Goal: Task Accomplishment & Management: Manage account settings

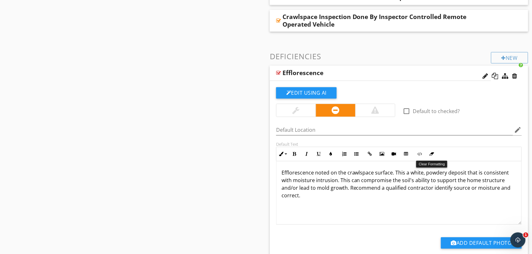
scroll to position [475, 0]
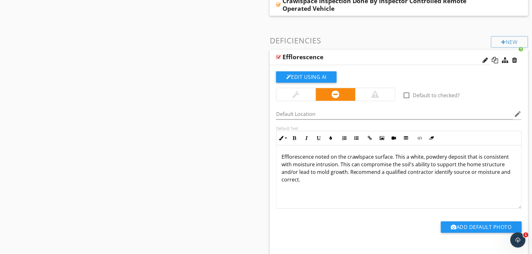
click at [280, 55] on div at bounding box center [278, 57] width 5 height 5
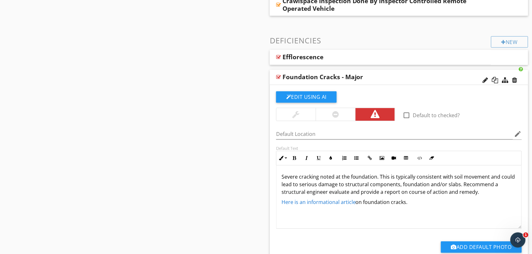
click at [407, 203] on p "Here is an informational article on foundation cracks." at bounding box center [398, 202] width 235 height 8
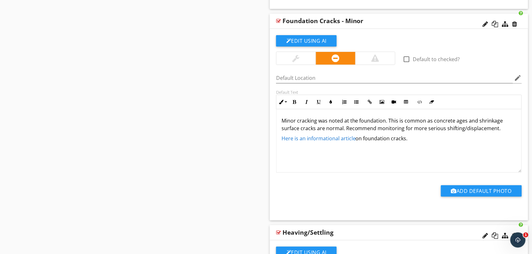
scroll to position [745, 0]
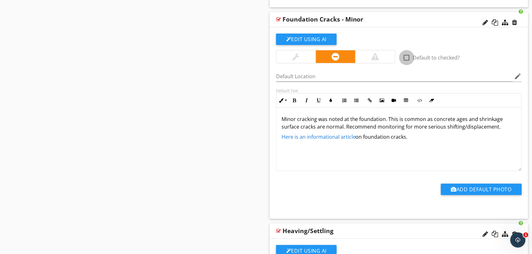
click at [407, 56] on div at bounding box center [406, 57] width 11 height 11
checkbox input "true"
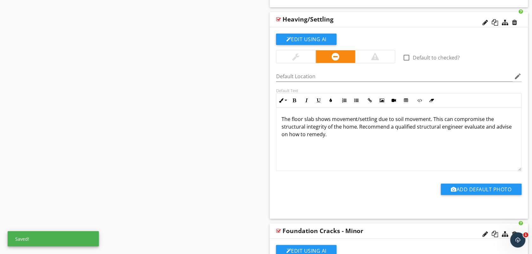
click at [407, 56] on div at bounding box center [406, 57] width 11 height 11
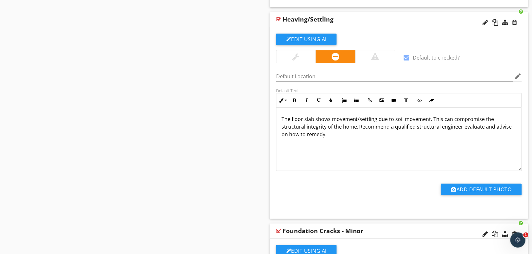
click at [408, 58] on div at bounding box center [406, 57] width 11 height 11
checkbox input "false"
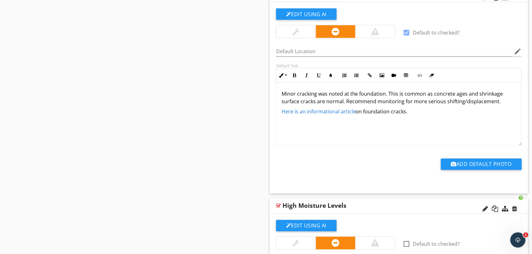
scroll to position [983, 0]
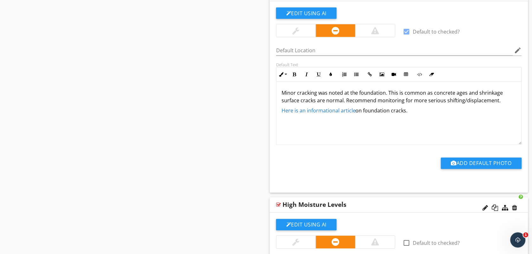
click at [410, 111] on p "Here is an informational article on foundation cracks." at bounding box center [398, 111] width 235 height 8
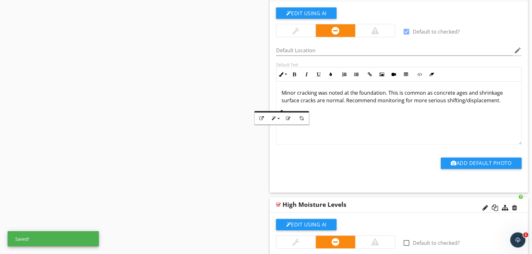
click at [379, 169] on div "Add Default Photo" at bounding box center [398, 166] width 253 height 16
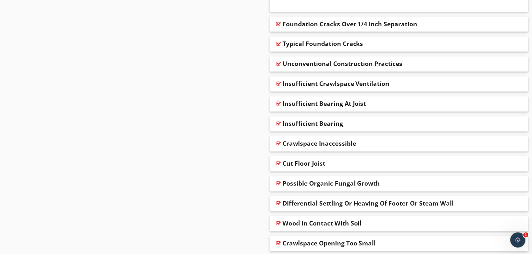
scroll to position [2457, 0]
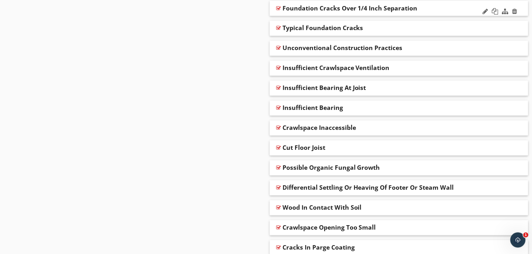
click at [356, 10] on div "Foundation Cracks Over 1/4 Inch Separation" at bounding box center [349, 8] width 135 height 8
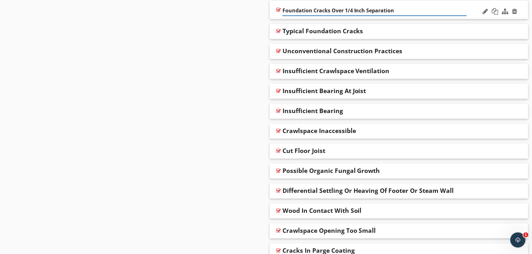
click at [278, 12] on div at bounding box center [278, 9] width 5 height 5
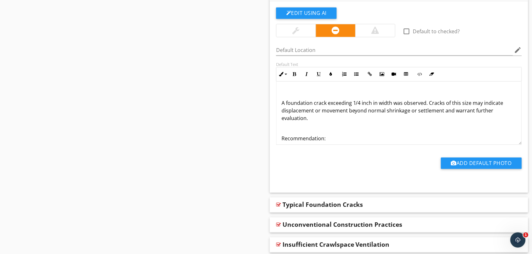
scroll to position [2472, 0]
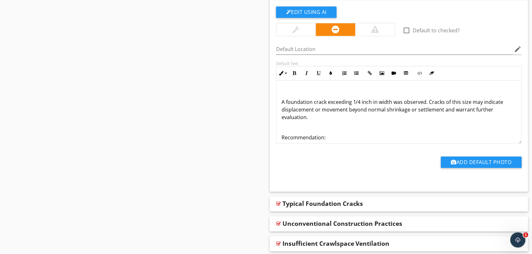
click at [308, 89] on div "A foundation crack exceeding 1/4 inch in width was observed. Cracks of this siz…" at bounding box center [398, 120] width 245 height 79
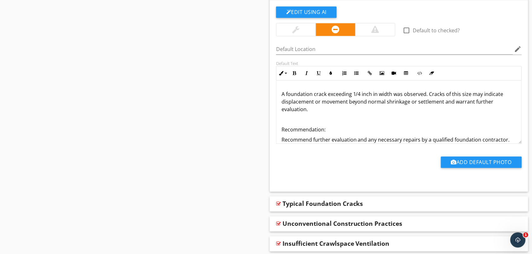
click at [325, 133] on p "Recommendation:" at bounding box center [398, 130] width 235 height 8
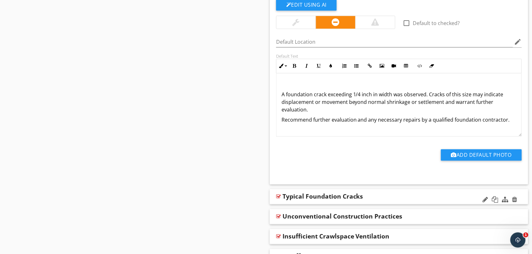
click at [281, 199] on div at bounding box center [278, 196] width 5 height 5
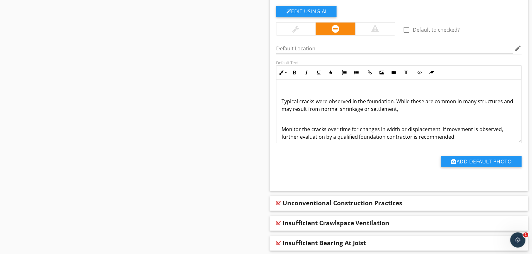
scroll to position [2686, 0]
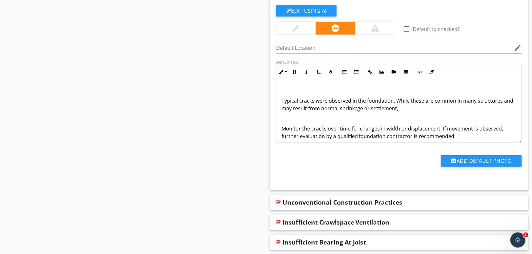
click at [281, 102] on div "Typical cracks were observed in the foundation. While these are common in many …" at bounding box center [398, 113] width 245 height 68
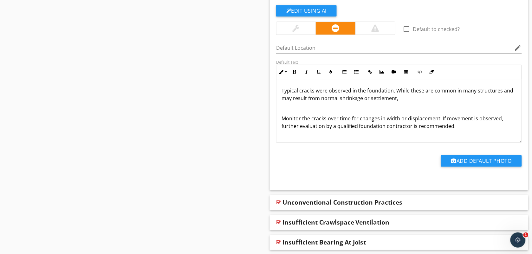
scroll to position [0, 0]
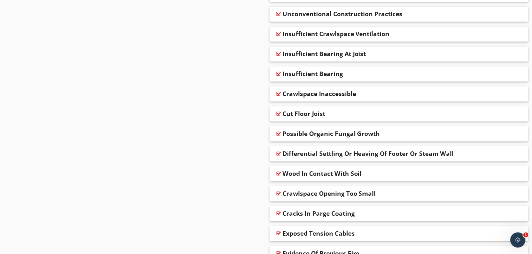
scroll to position [2876, 0]
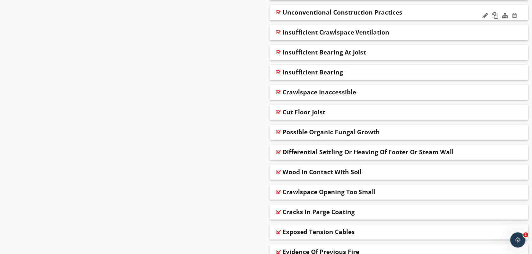
click at [280, 15] on div at bounding box center [278, 12] width 5 height 5
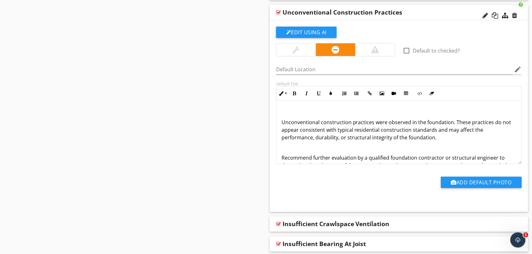
click at [280, 126] on div "Unconventional construction practices were observed in the foundation. These pr…" at bounding box center [398, 139] width 245 height 76
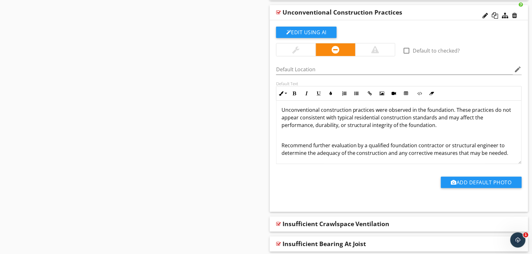
scroll to position [3, 0]
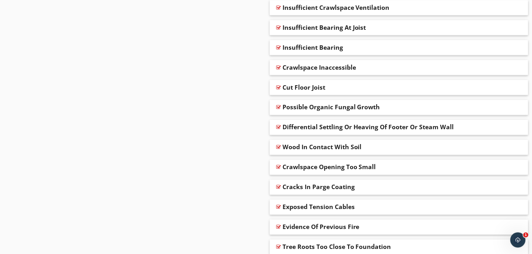
scroll to position [3098, 0]
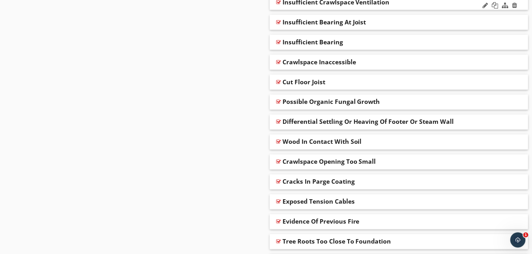
click at [280, 5] on div at bounding box center [278, 2] width 5 height 5
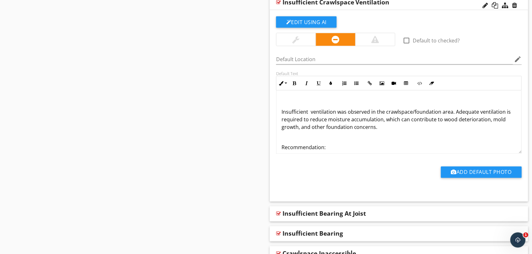
click at [281, 116] on p "Insufficient ventilation was observed in the crawlspace/foundation area. Adequa…" at bounding box center [398, 119] width 235 height 23
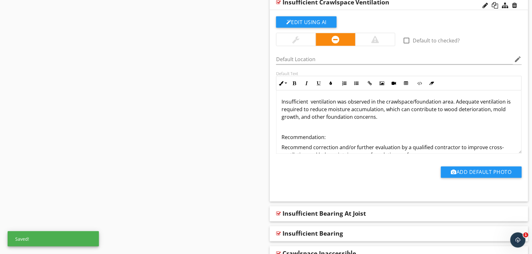
click at [325, 141] on p "Recommendation:" at bounding box center [398, 138] width 235 height 8
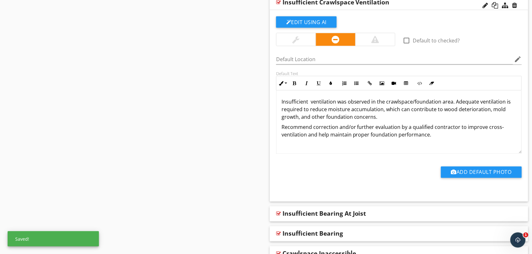
click at [306, 173] on div "Add Default Photo" at bounding box center [398, 175] width 253 height 16
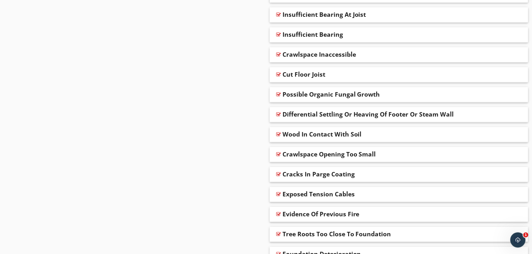
scroll to position [3304, 0]
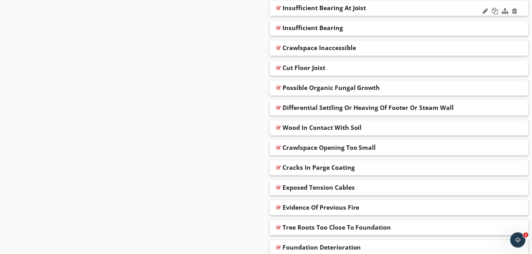
click at [278, 10] on div at bounding box center [278, 7] width 5 height 5
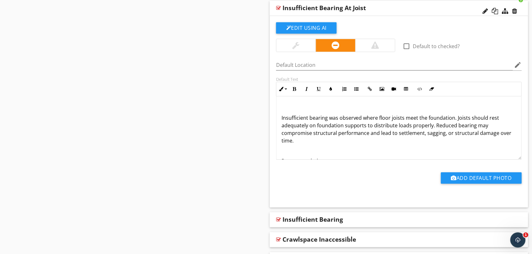
click at [282, 122] on p "Insufficient bearing was observed where floor joists meet the foundation. Joist…" at bounding box center [398, 129] width 235 height 30
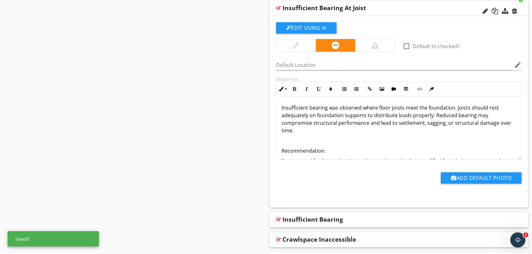
click at [327, 154] on p "Recommendation:" at bounding box center [398, 151] width 235 height 8
click at [326, 176] on div "Add Default Photo" at bounding box center [398, 177] width 253 height 35
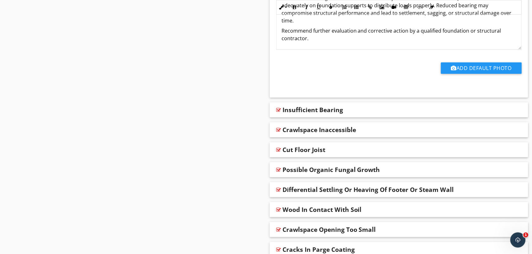
scroll to position [3415, 0]
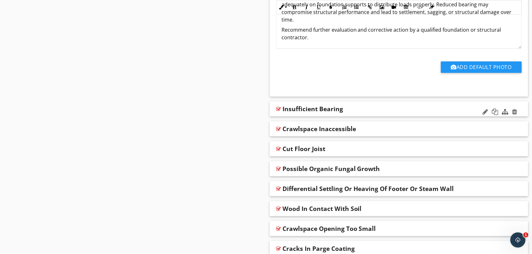
click at [278, 112] on div at bounding box center [278, 109] width 5 height 5
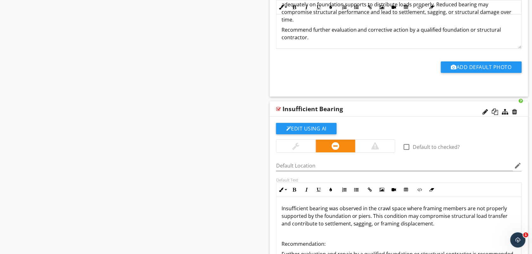
click at [316, 178] on div at bounding box center [399, 176] width 246 height 4
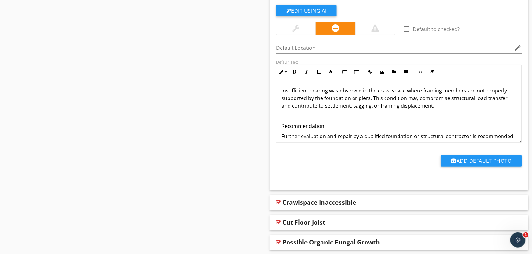
scroll to position [3557, 0]
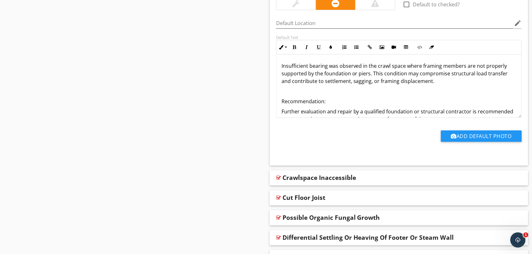
click at [282, 70] on span "Insufficient bearing was observed in the crawl space where framing members are …" at bounding box center [394, 73] width 226 height 22
click at [325, 104] on p "Recommendation:" at bounding box center [398, 102] width 235 height 8
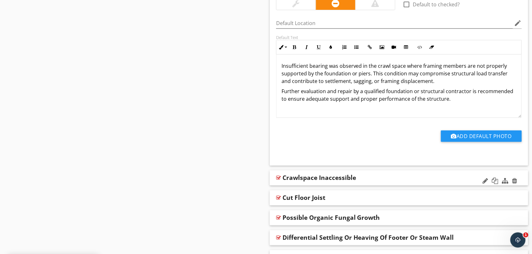
click at [278, 180] on div at bounding box center [278, 177] width 5 height 5
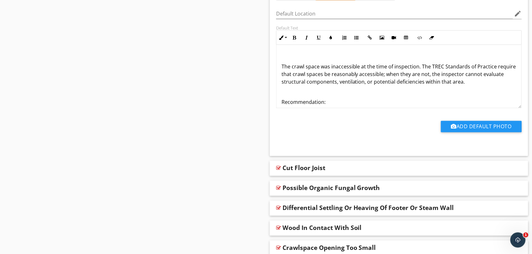
scroll to position [3779, 0]
click at [282, 72] on p "The crawl space was inaccessible at the time of inspection. The TREC Standards …" at bounding box center [398, 73] width 235 height 23
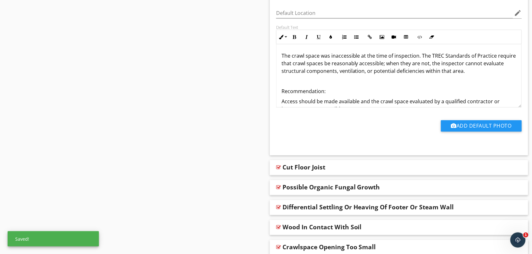
click at [327, 95] on p "Recommendation:" at bounding box center [398, 91] width 235 height 8
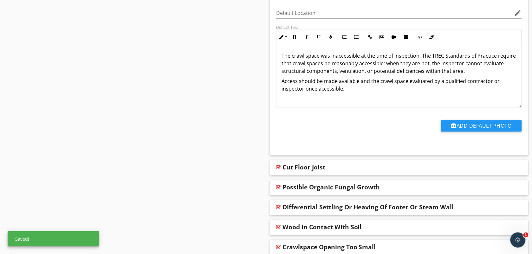
click at [349, 133] on div "Add Default Photo" at bounding box center [398, 128] width 253 height 16
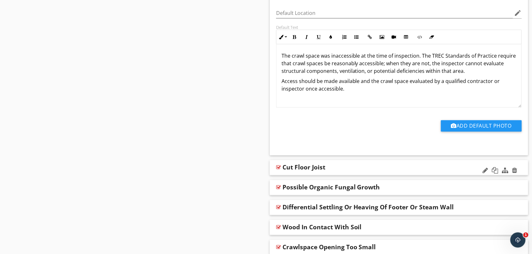
click at [279, 170] on div at bounding box center [278, 167] width 5 height 5
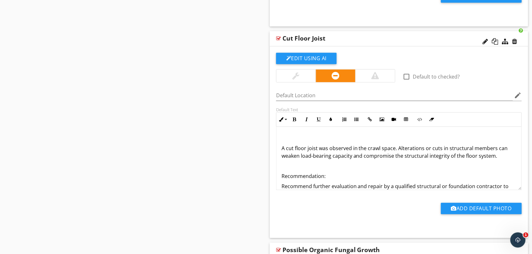
scroll to position [4001, 0]
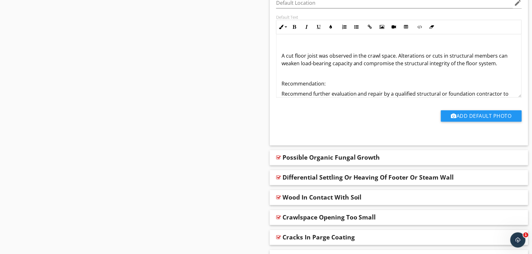
click at [282, 61] on p "A cut floor joist was observed in the crawl space. Alterations or cuts in struc…" at bounding box center [398, 59] width 235 height 15
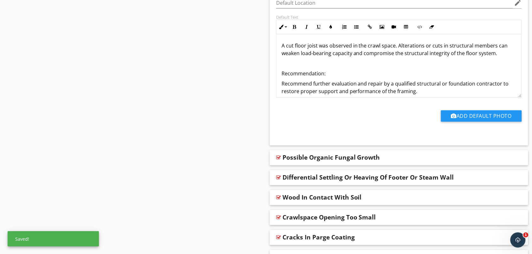
click at [326, 77] on p "Recommendation:" at bounding box center [398, 74] width 235 height 8
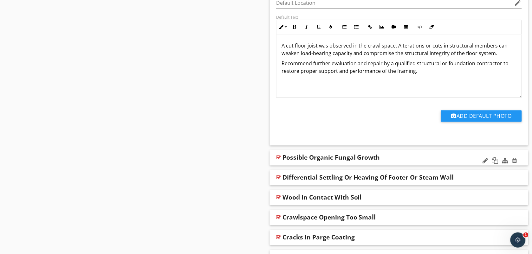
click at [279, 160] on div at bounding box center [278, 157] width 5 height 5
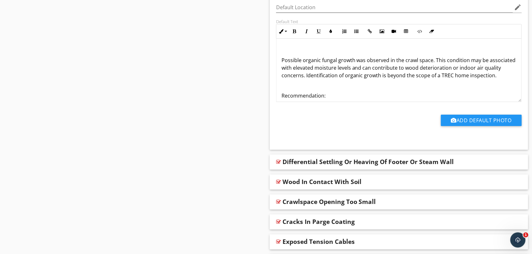
scroll to position [4223, 0]
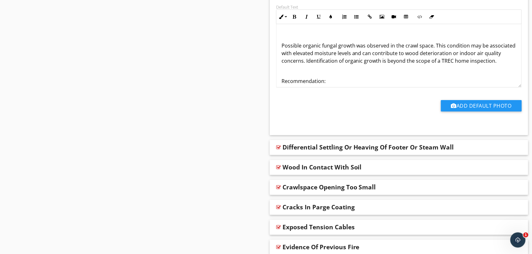
click at [281, 50] on p "Possible organic fungal growth was observed in the crawl space. This condition …" at bounding box center [398, 53] width 235 height 23
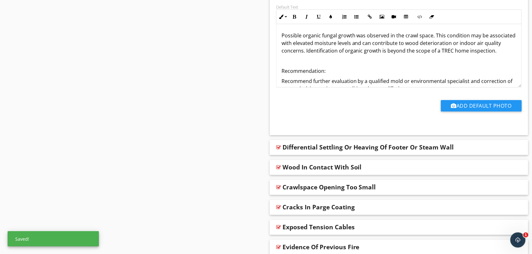
click at [326, 75] on p "Recommendation:" at bounding box center [398, 71] width 235 height 8
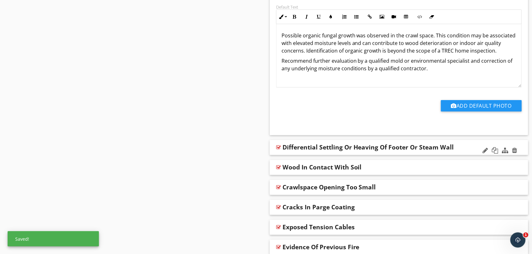
click at [278, 150] on div at bounding box center [278, 147] width 5 height 5
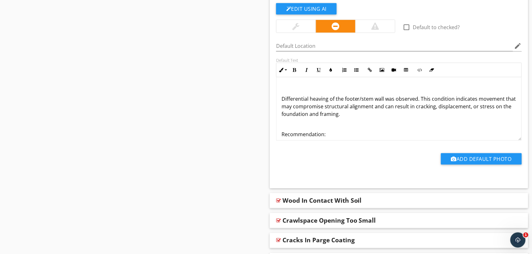
scroll to position [4397, 0]
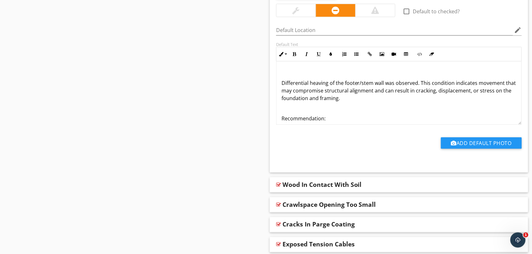
click at [282, 91] on p "Differential heaving of the footer/stem wall was observed. This condition indic…" at bounding box center [398, 90] width 235 height 23
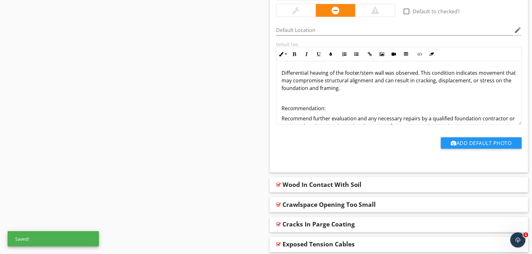
click at [326, 112] on p "Recommendation:" at bounding box center [398, 109] width 235 height 8
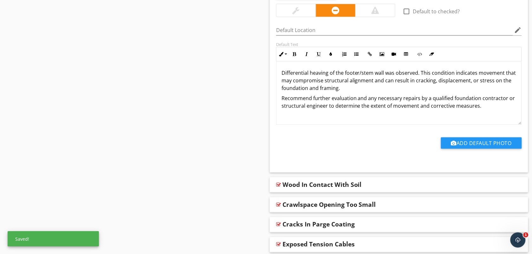
click at [320, 143] on div "Add Default Photo" at bounding box center [398, 142] width 253 height 35
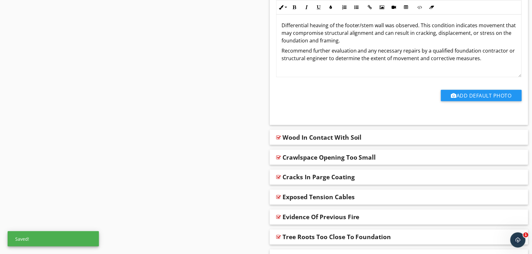
scroll to position [4461, 0]
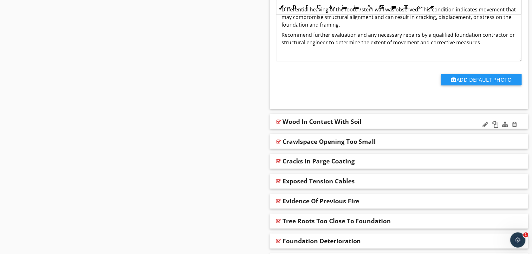
click at [281, 128] on div "Wood In Contact With Soil" at bounding box center [399, 121] width 258 height 15
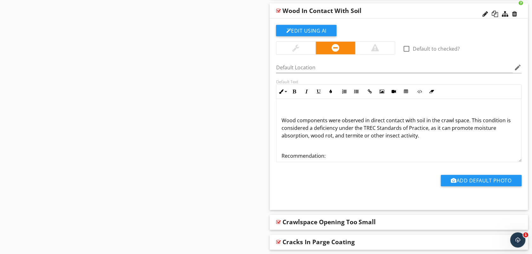
scroll to position [4572, 0]
click at [281, 128] on div "Wood components were observed in direct contact with soil in the crawl space. T…" at bounding box center [398, 142] width 245 height 86
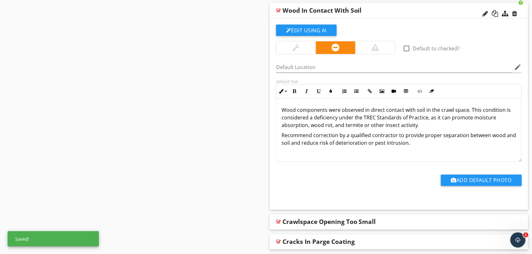
click at [302, 182] on div "Add Default Photo" at bounding box center [398, 183] width 253 height 16
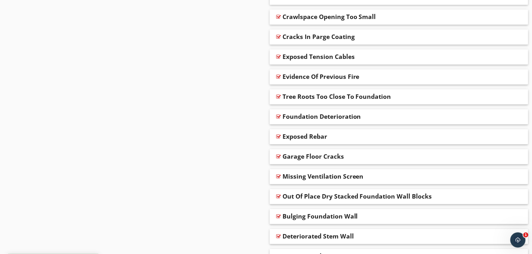
scroll to position [4778, 0]
click at [279, 19] on div at bounding box center [278, 16] width 5 height 5
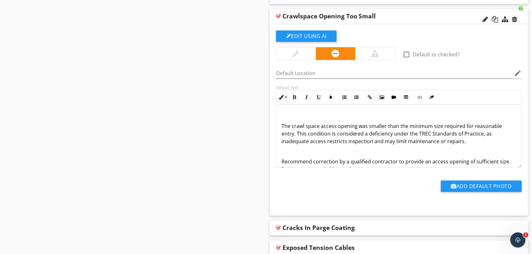
click at [282, 133] on p "The crawl space access opening was smaller than the minimum size required for r…" at bounding box center [398, 133] width 235 height 23
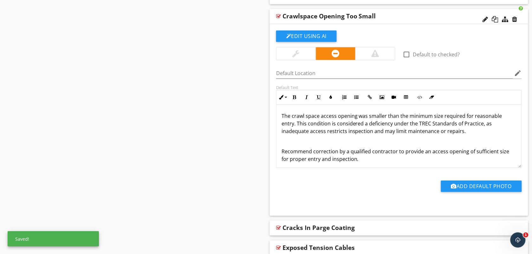
click at [281, 158] on p "Recommend correction by a qualified contractor to provide an access opening of …" at bounding box center [398, 155] width 235 height 15
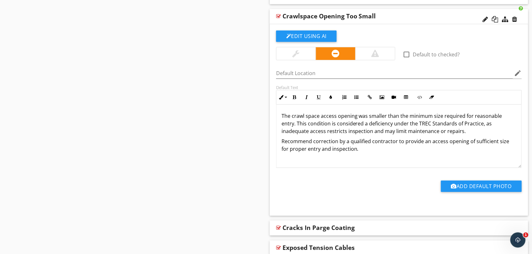
click at [282, 183] on div "Add Default Photo" at bounding box center [398, 185] width 253 height 35
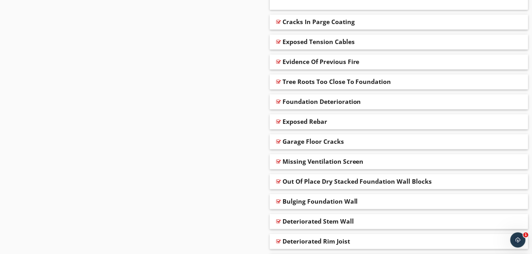
scroll to position [5000, 0]
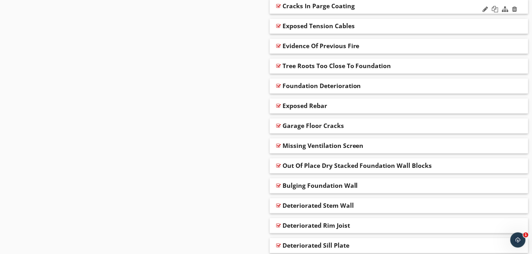
click at [279, 9] on div at bounding box center [278, 5] width 5 height 5
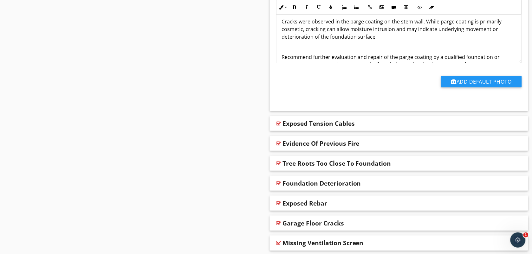
scroll to position [5095, 0]
click at [281, 29] on div "Cracks were observed in the parge coating on the stem wall. While parge coating…" at bounding box center [398, 37] width 245 height 76
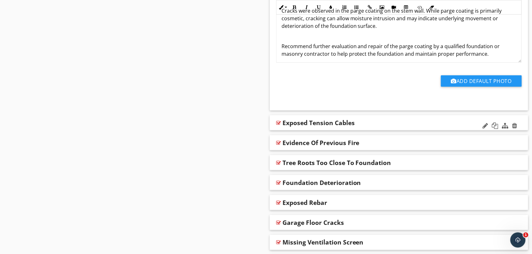
click at [277, 126] on div at bounding box center [278, 122] width 5 height 5
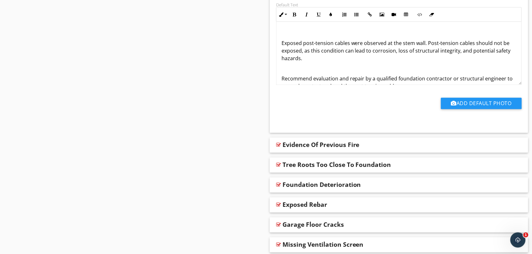
scroll to position [5285, 0]
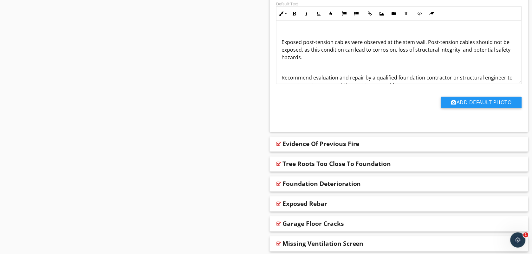
click at [281, 50] on div "Exposed post-tension cables were observed at the stem wall. Post-tension cables…" at bounding box center [398, 59] width 245 height 76
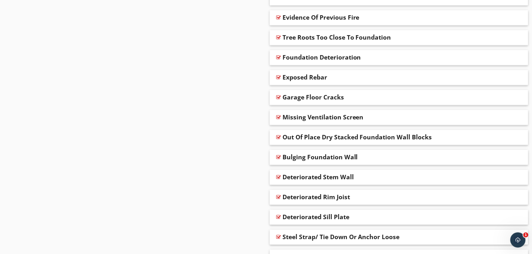
scroll to position [5427, 0]
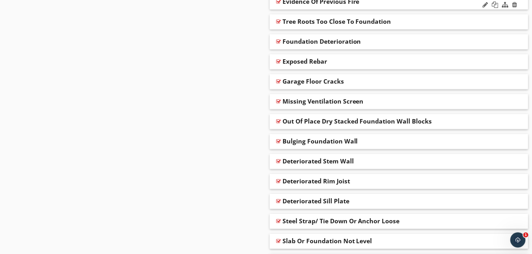
click at [277, 4] on div at bounding box center [278, 1] width 5 height 5
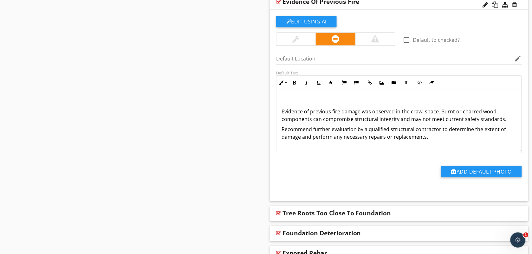
click at [280, 119] on div "Evidence of previous fire damage was observed in the crawl space. Burnt or char…" at bounding box center [398, 121] width 245 height 63
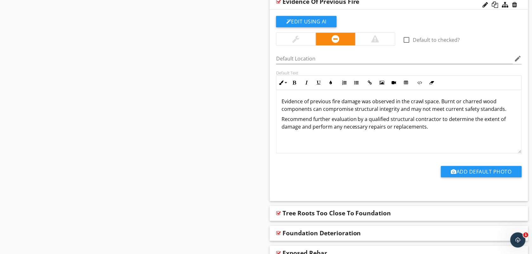
click at [292, 170] on div "Add Default Photo" at bounding box center [398, 170] width 253 height 35
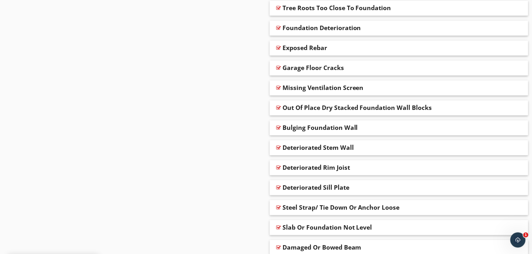
scroll to position [5633, 0]
click at [278, 10] on div at bounding box center [278, 7] width 5 height 5
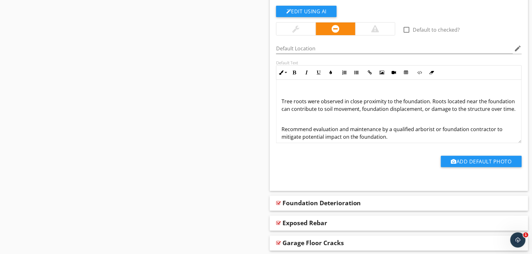
scroll to position [5665, 0]
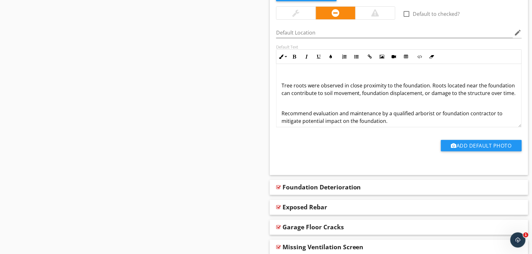
click at [280, 94] on div "Tree roots were observed in close proximity to the foundation. Roots located ne…" at bounding box center [398, 98] width 245 height 68
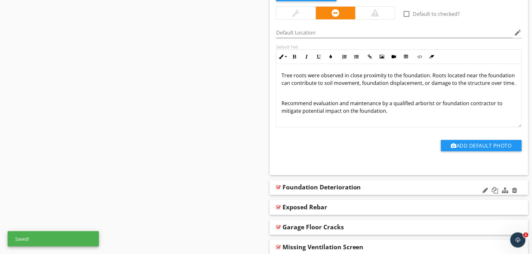
click at [278, 190] on div at bounding box center [278, 187] width 5 height 5
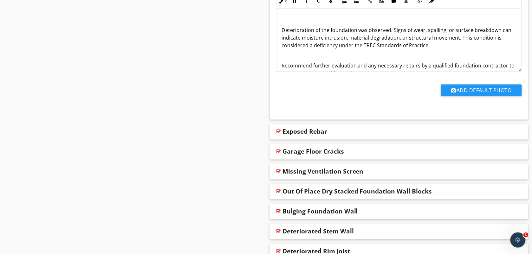
scroll to position [5935, 0]
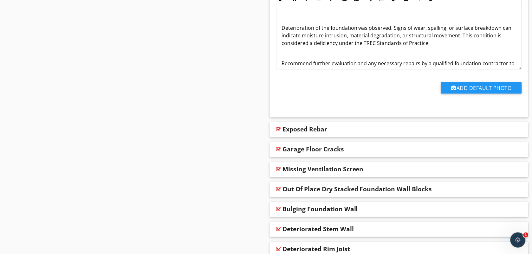
click at [280, 36] on div "Deterioration of the foundation was observed. Signs of wear, spalling, or surfa…" at bounding box center [398, 44] width 245 height 76
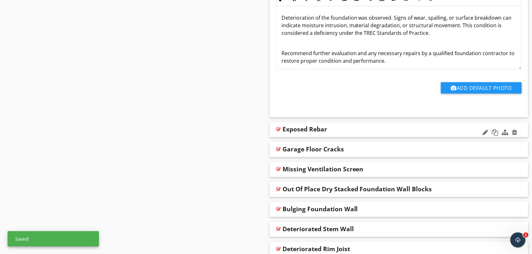
click at [276, 132] on div at bounding box center [278, 129] width 5 height 5
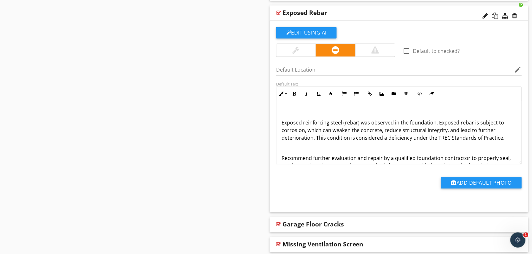
scroll to position [6125, 0]
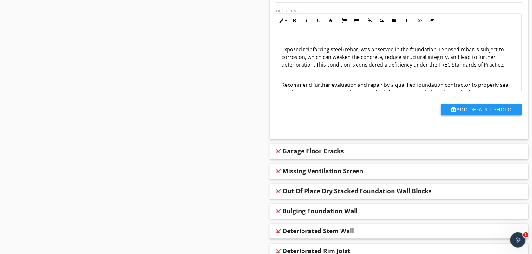
click at [278, 60] on div "Exposed reinforcing steel (rebar) was observed in the foundation. Exposed rebar…" at bounding box center [398, 70] width 245 height 84
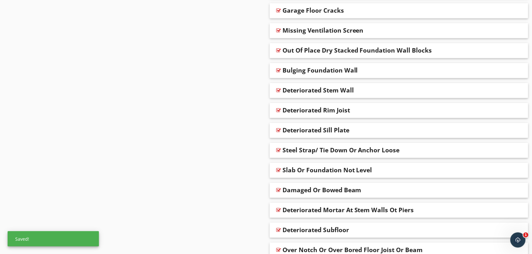
scroll to position [6283, 0]
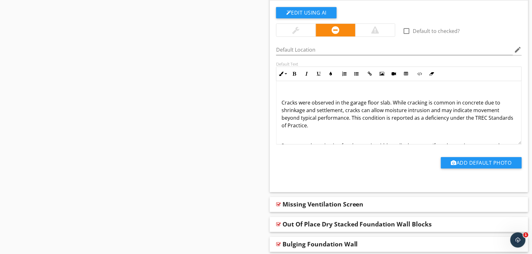
click at [283, 110] on p "Cracks were observed in the garage floor slab. While cracking is common in conc…" at bounding box center [398, 114] width 235 height 30
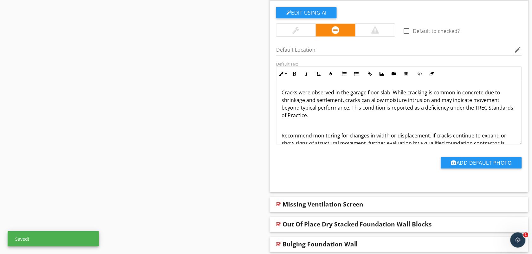
scroll to position [10, 0]
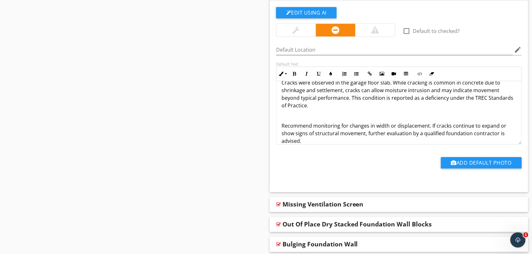
click at [278, 173] on div "Add Default Photo" at bounding box center [398, 165] width 253 height 16
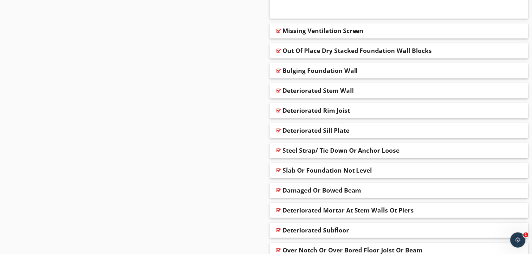
scroll to position [6458, 0]
click at [278, 33] on div at bounding box center [278, 30] width 5 height 5
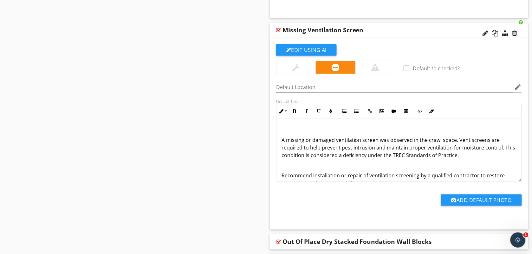
click at [283, 148] on p "A missing or damaged ventilation screen was observed in the crawl space. Vent s…" at bounding box center [398, 147] width 235 height 23
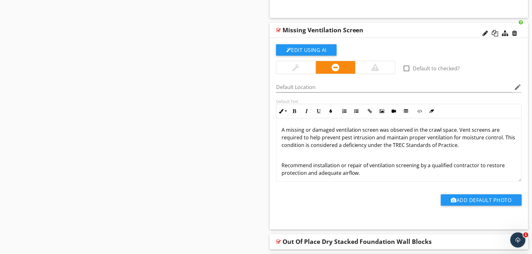
click at [289, 209] on div "Add Default Photo" at bounding box center [398, 203] width 253 height 16
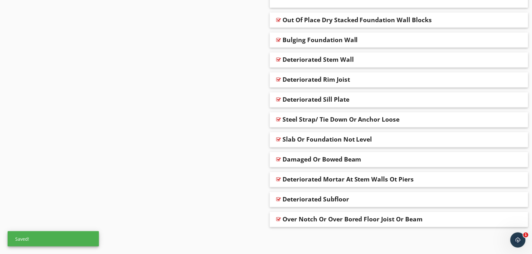
scroll to position [6690, 0]
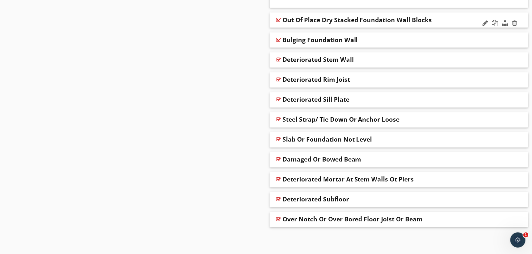
click at [278, 22] on div at bounding box center [278, 19] width 5 height 5
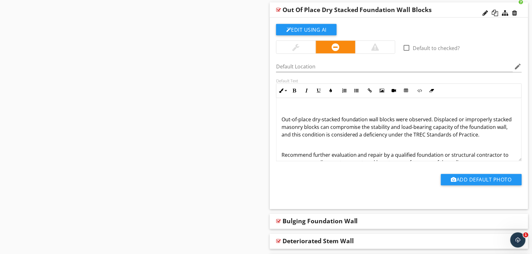
click at [281, 129] on p "Out-of-place dry-stacked foundation wall blocks were observed. Displaced or imp…" at bounding box center [398, 127] width 235 height 23
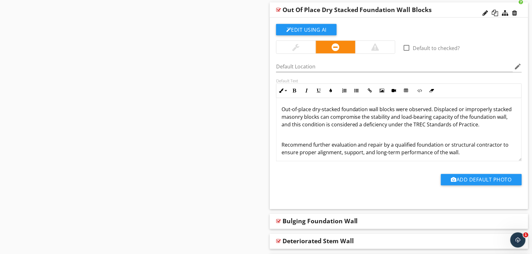
click at [286, 186] on div "Add Default Photo" at bounding box center [398, 182] width 253 height 16
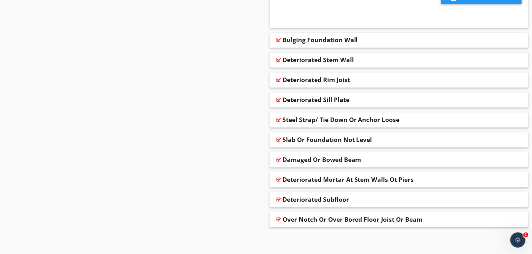
scroll to position [6880, 0]
click at [280, 42] on div at bounding box center [278, 39] width 5 height 5
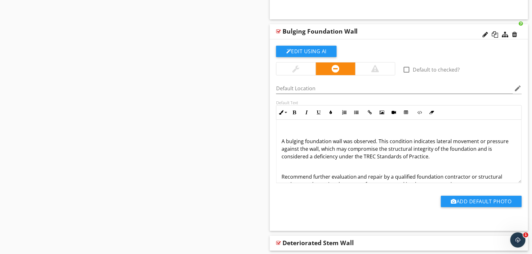
click at [281, 151] on p "A bulging foundation wall was observed. This condition indicates lateral moveme…" at bounding box center [398, 149] width 235 height 23
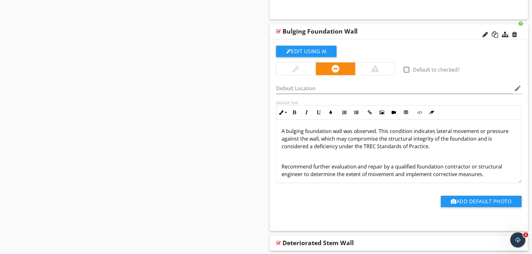
click at [286, 207] on div "Add Default Photo" at bounding box center [398, 204] width 253 height 16
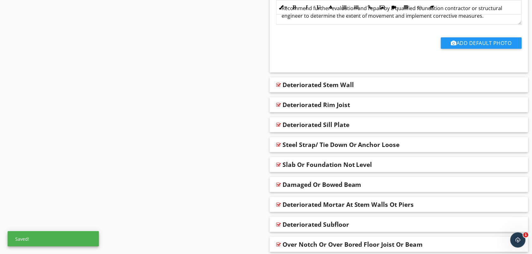
scroll to position [7054, 0]
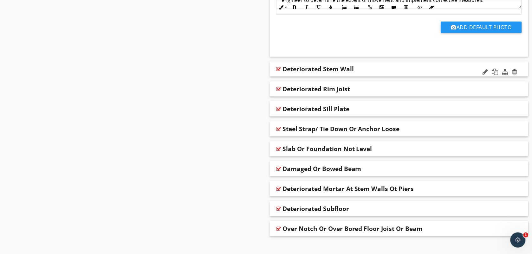
click at [278, 72] on div at bounding box center [278, 69] width 5 height 5
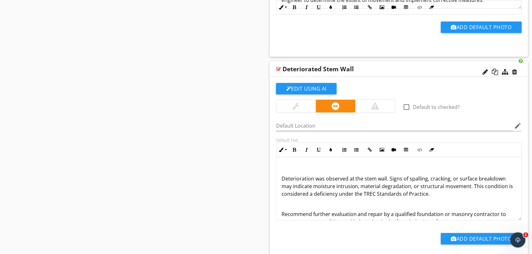
click at [283, 189] on p "Deterioration was observed at the stem wall. Signs of spalling, cracking, or su…" at bounding box center [398, 186] width 235 height 23
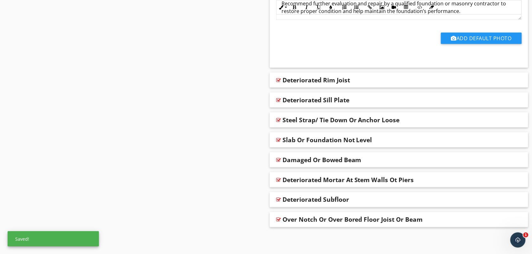
scroll to position [7266, 0]
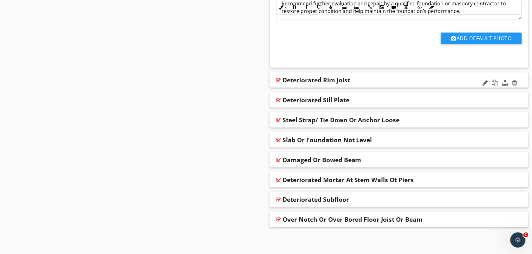
click at [280, 78] on div at bounding box center [278, 80] width 5 height 5
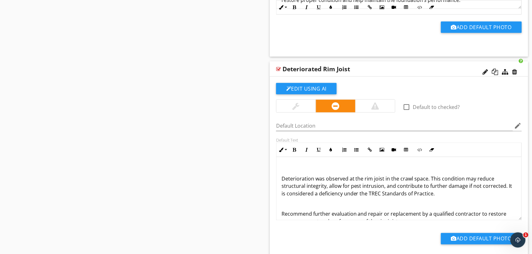
click at [280, 189] on div "Deterioration was observed at the rim joist in the crawl space. This condition …" at bounding box center [398, 195] width 245 height 76
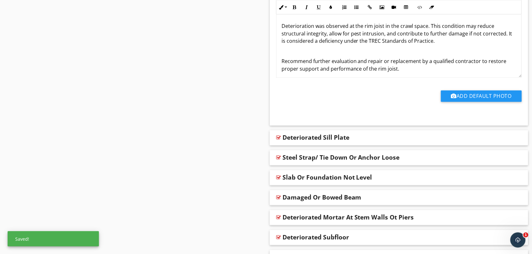
scroll to position [7424, 0]
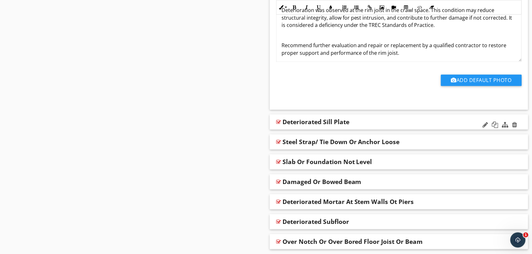
click at [278, 125] on div at bounding box center [278, 122] width 5 height 5
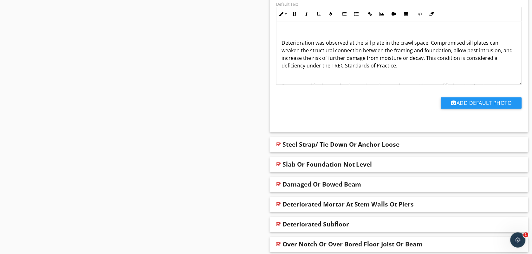
scroll to position [7615, 0]
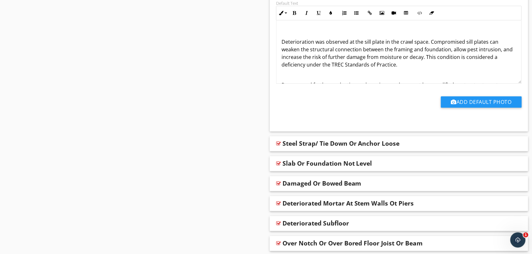
click at [282, 51] on p "Deterioration was observed at the sill plate in the crawl space. Compromised si…" at bounding box center [398, 53] width 235 height 30
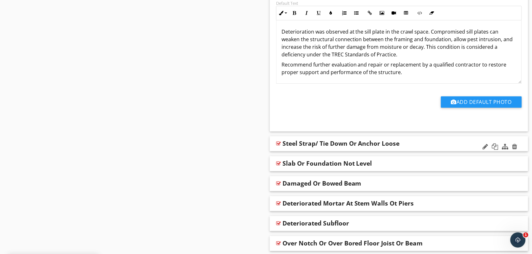
click at [279, 146] on div at bounding box center [278, 143] width 5 height 5
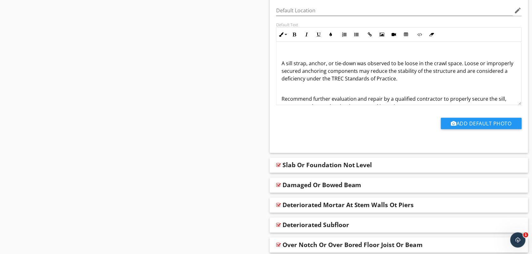
scroll to position [7821, 0]
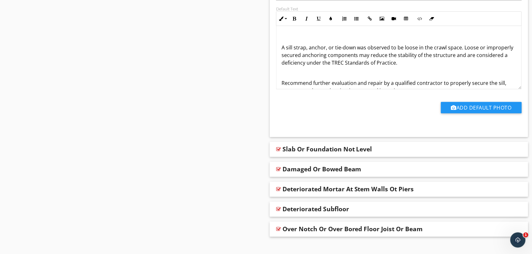
click at [281, 61] on p "A sill strap, anchor, or tie-down was observed to be loose in the crawl space. …" at bounding box center [398, 55] width 235 height 23
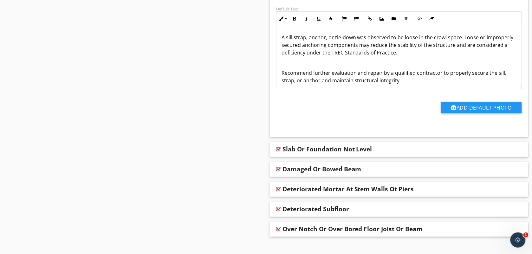
click at [281, 83] on div "A sill strap, anchor, or tie-down was observed to be loose in the crawl space. …" at bounding box center [398, 59] width 245 height 66
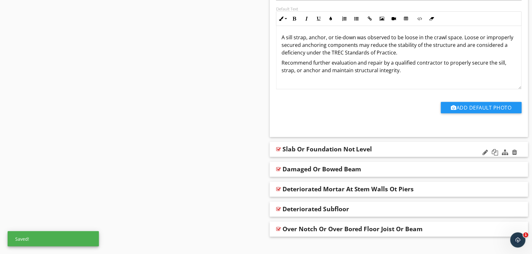
click at [278, 152] on div at bounding box center [278, 149] width 5 height 5
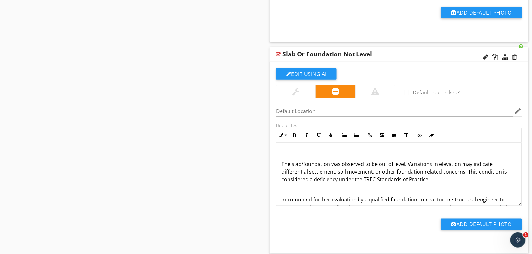
scroll to position [7931, 0]
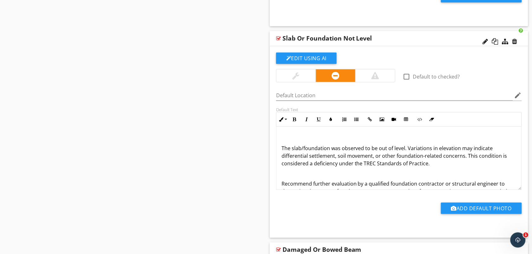
click at [281, 161] on div "The slab/foundation was observed to be out of level. Variations in elevation ma…" at bounding box center [398, 165] width 245 height 76
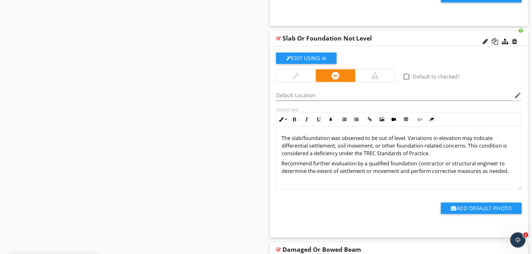
click at [288, 211] on div "Add Default Photo" at bounding box center [398, 207] width 253 height 35
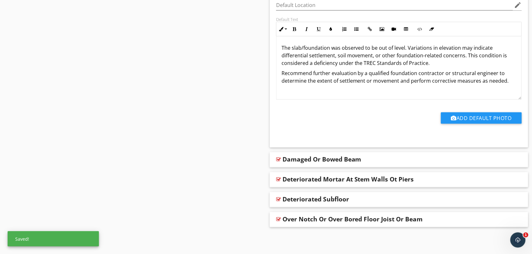
scroll to position [8035, 0]
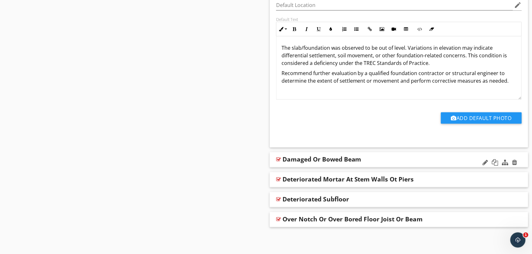
click at [278, 158] on div at bounding box center [278, 159] width 5 height 5
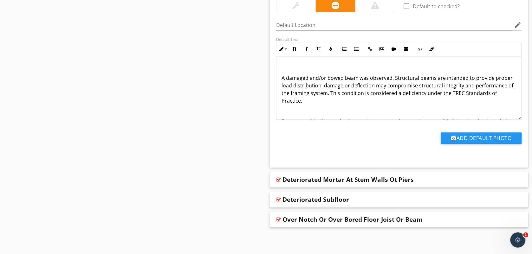
scroll to position [8226, 0]
click at [279, 78] on div "A damaged and/or bowed beam was observed. Structural beams are intended to prov…" at bounding box center [398, 98] width 245 height 84
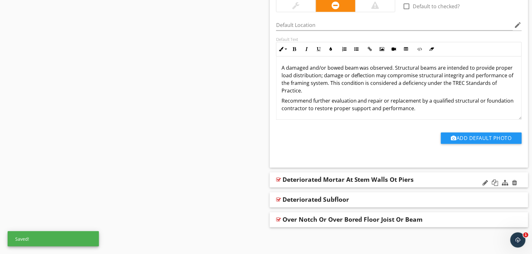
click at [278, 180] on div at bounding box center [278, 179] width 5 height 5
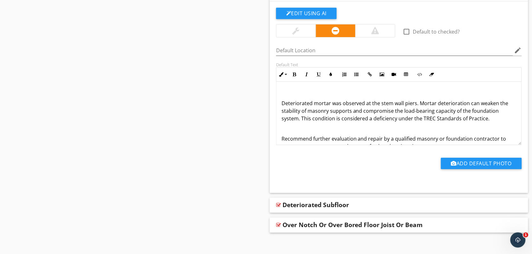
scroll to position [8401, 0]
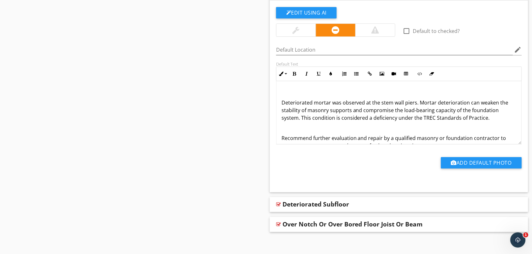
click at [281, 115] on p "Deteriorated mortar was observed at the stem wall piers. Mortar deterioration c…" at bounding box center [398, 110] width 235 height 23
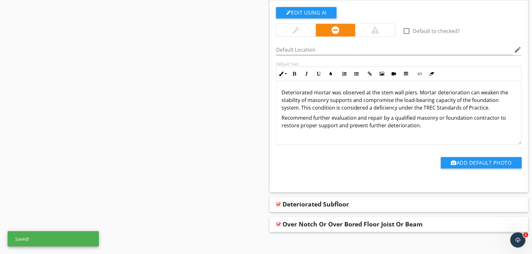
click at [282, 173] on div "Add Default Photo" at bounding box center [398, 165] width 253 height 16
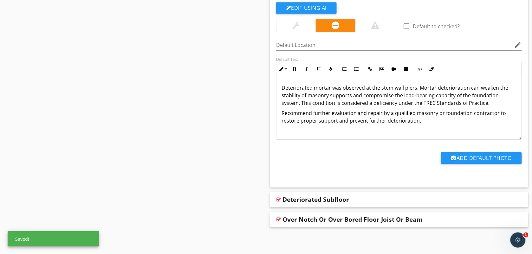
scroll to position [8419, 0]
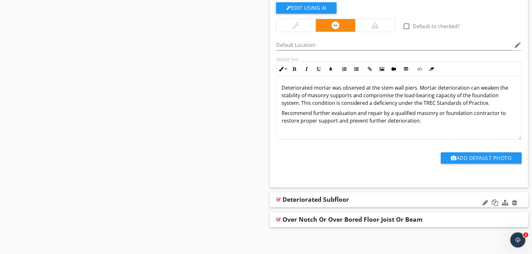
click at [278, 202] on div at bounding box center [278, 199] width 5 height 5
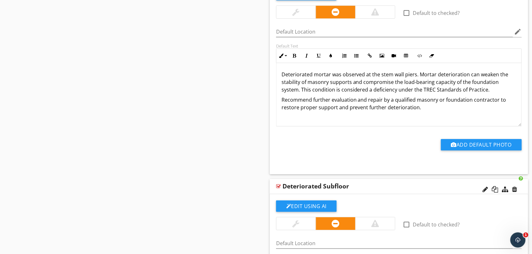
click at [278, 189] on div at bounding box center [278, 186] width 5 height 5
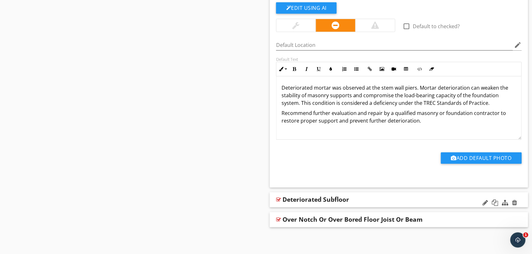
click at [278, 202] on div at bounding box center [278, 199] width 5 height 5
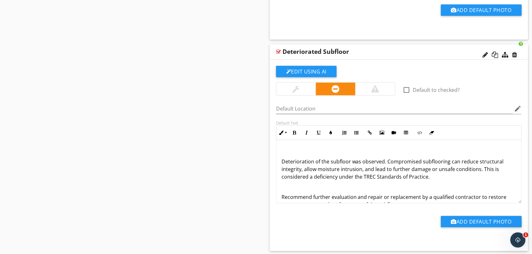
scroll to position [8577, 0]
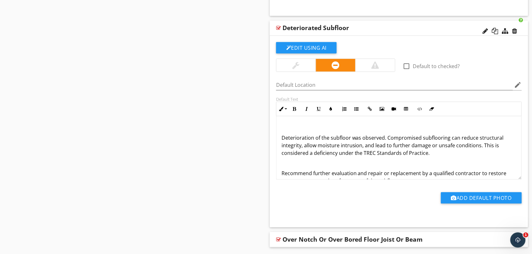
click at [281, 153] on p "Deterioration of the subfloor was observed. Compromised subflooring can reduce …" at bounding box center [398, 145] width 235 height 23
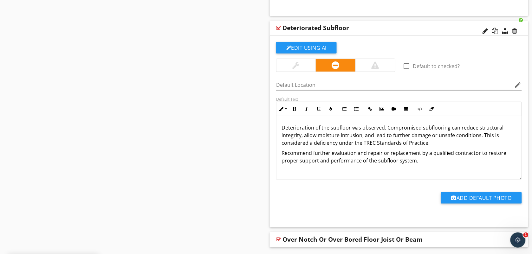
click at [293, 209] on div "Add Default Photo" at bounding box center [398, 200] width 253 height 16
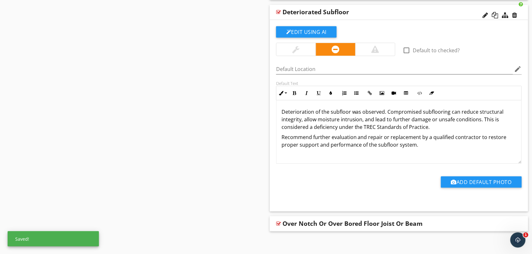
scroll to position [8611, 0]
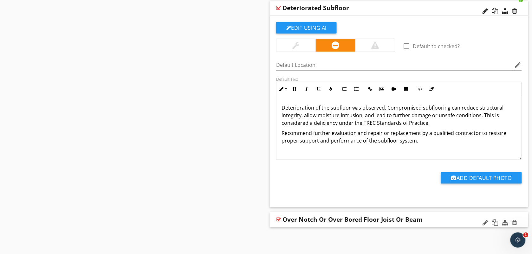
click at [280, 217] on div at bounding box center [278, 219] width 5 height 5
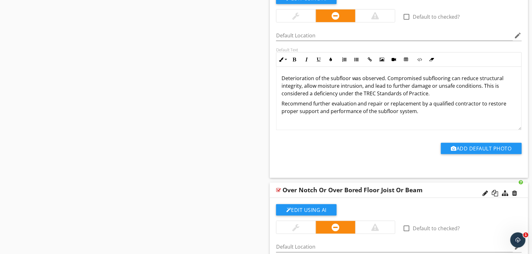
scroll to position [8803, 0]
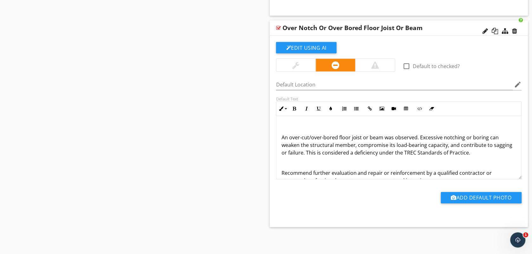
click at [281, 137] on div "An over-cut/over-bored floor joist or beam was observed. Excessive notching or …" at bounding box center [398, 154] width 245 height 76
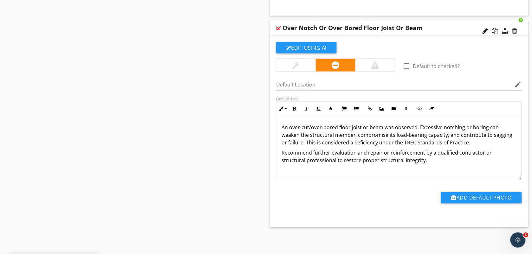
click at [318, 199] on div "Add Default Photo" at bounding box center [398, 200] width 253 height 16
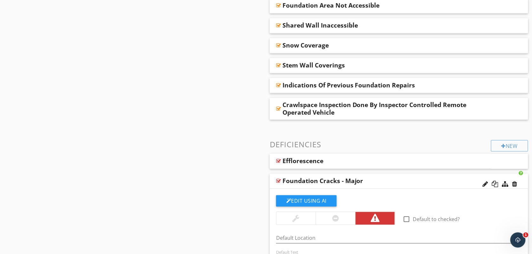
scroll to position [625, 0]
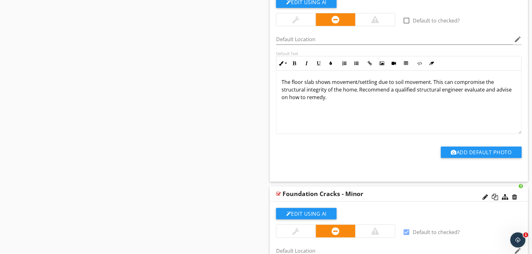
scroll to position [784, 0]
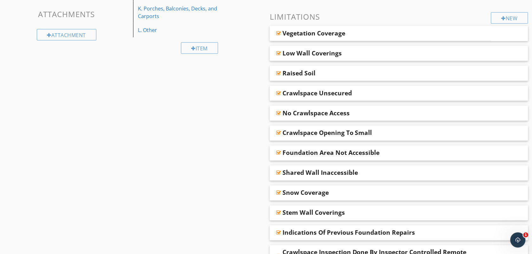
scroll to position [0, 0]
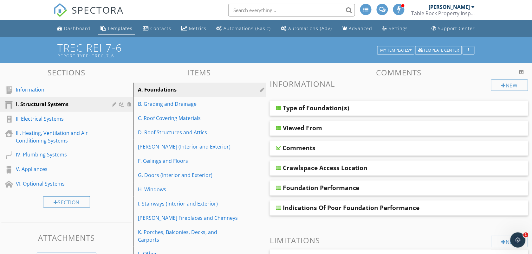
click at [439, 8] on div "[PERSON_NAME]" at bounding box center [449, 7] width 41 height 6
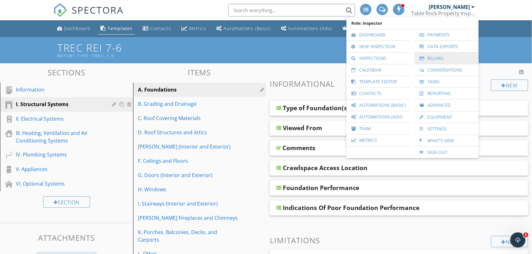
click at [434, 53] on link "Billing" at bounding box center [447, 58] width 58 height 11
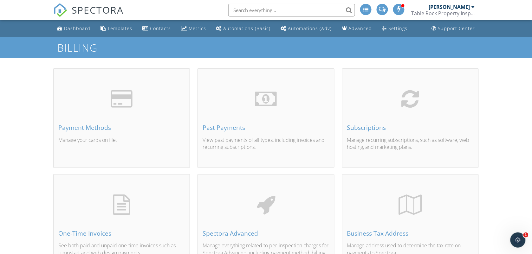
click at [101, 10] on span "SPECTORA" at bounding box center [98, 9] width 52 height 13
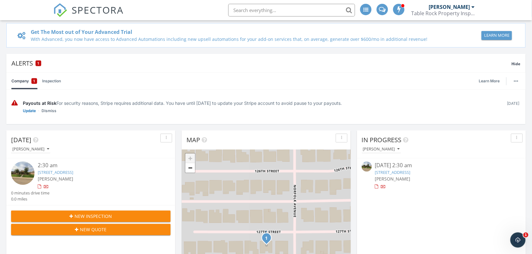
scroll to position [63, 0]
